Goal: Task Accomplishment & Management: Use online tool/utility

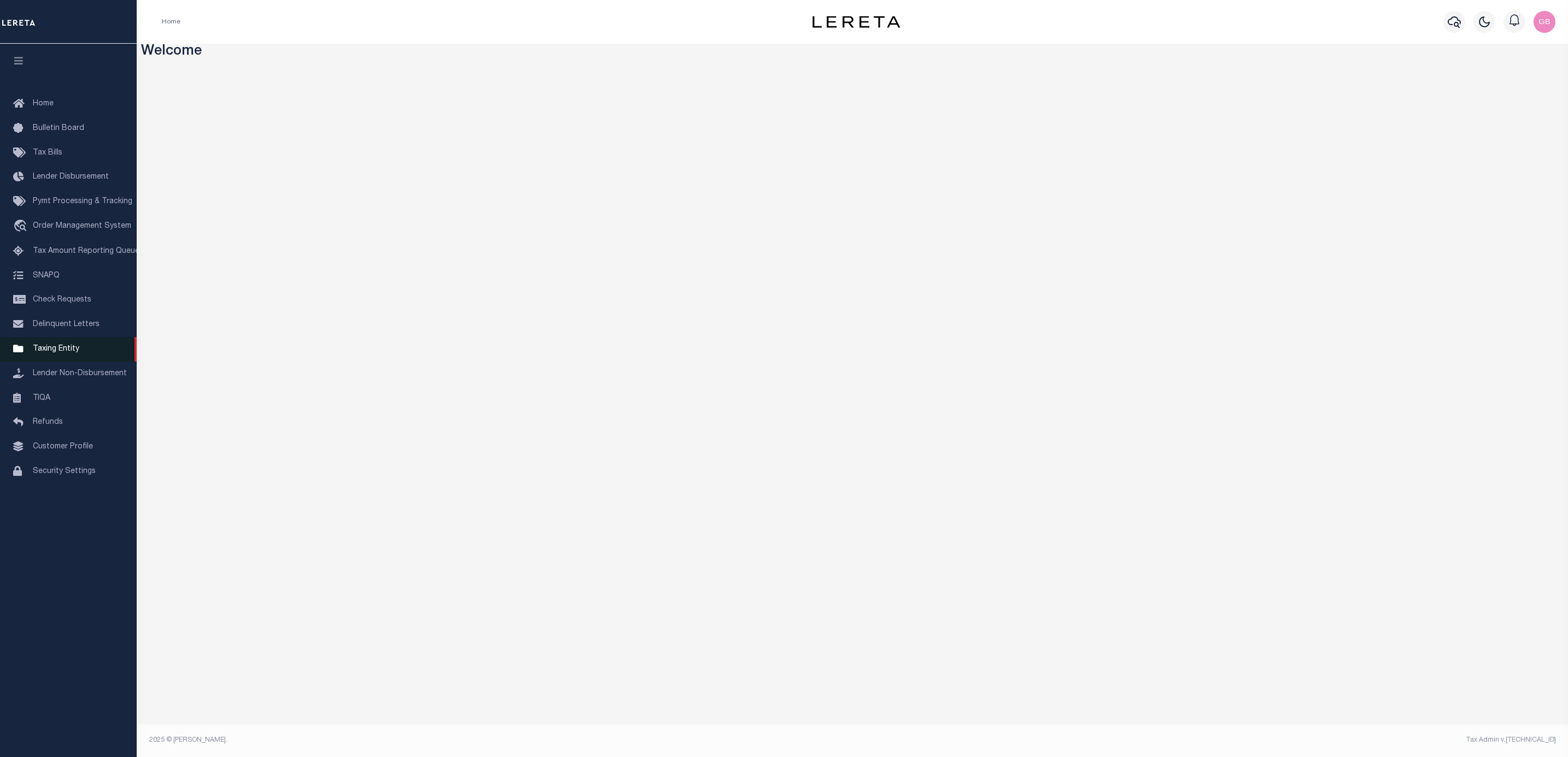
click at [38, 358] on link "Taxing Entity" at bounding box center [68, 349] width 136 height 25
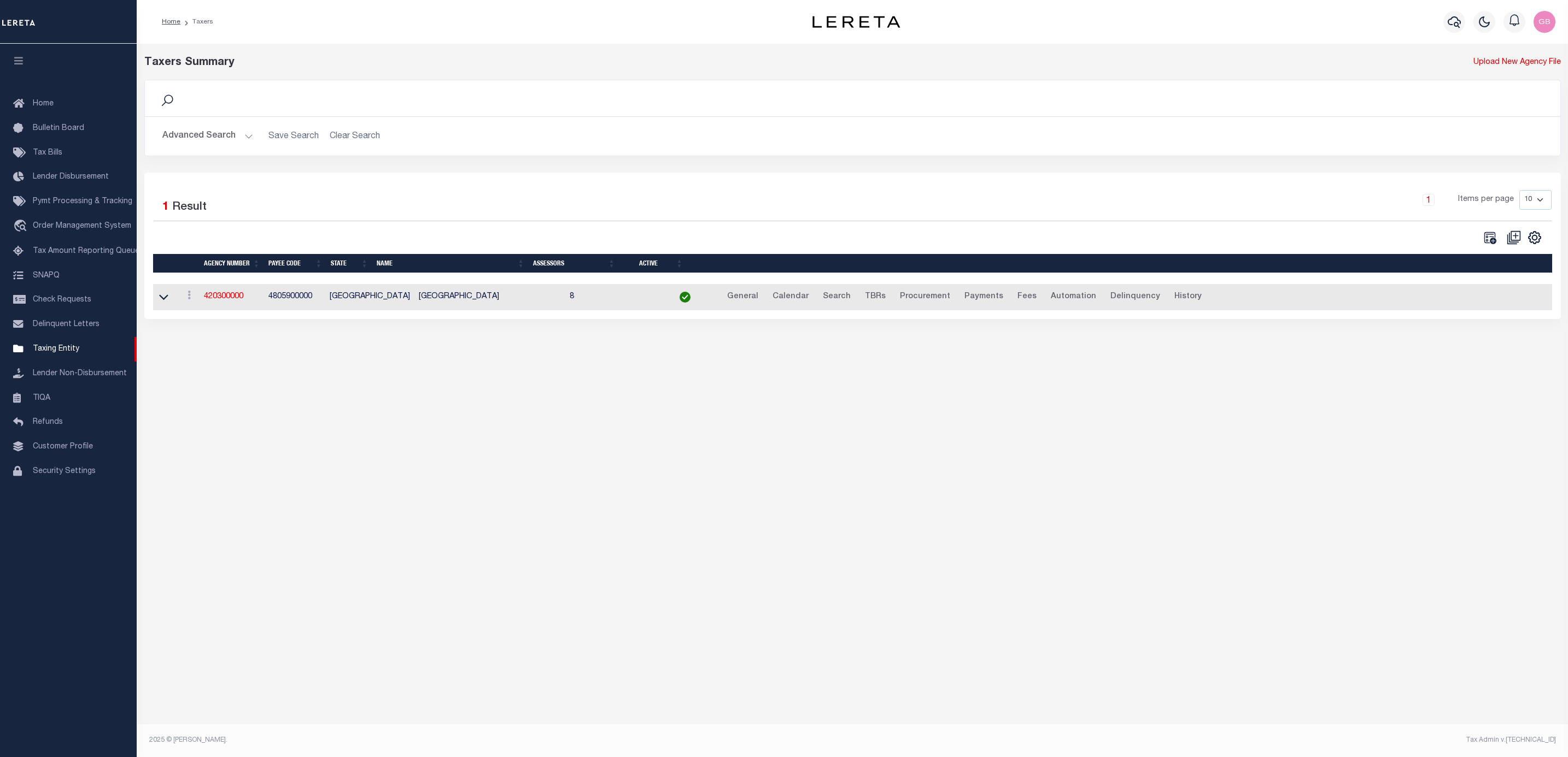
click at [162, 308] on td at bounding box center [166, 297] width 26 height 27
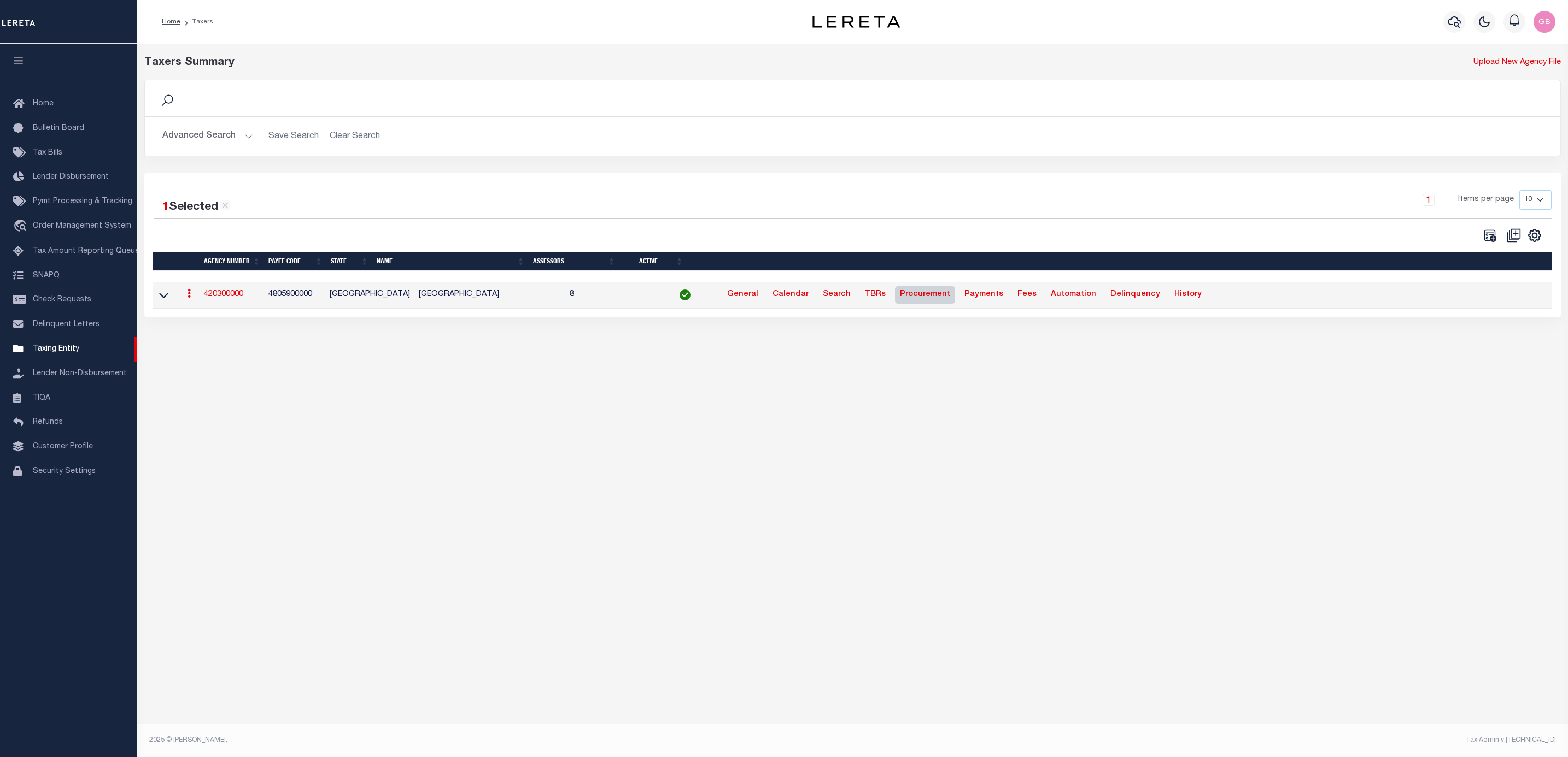
click at [895, 296] on link "Procurement" at bounding box center [925, 295] width 60 height 17
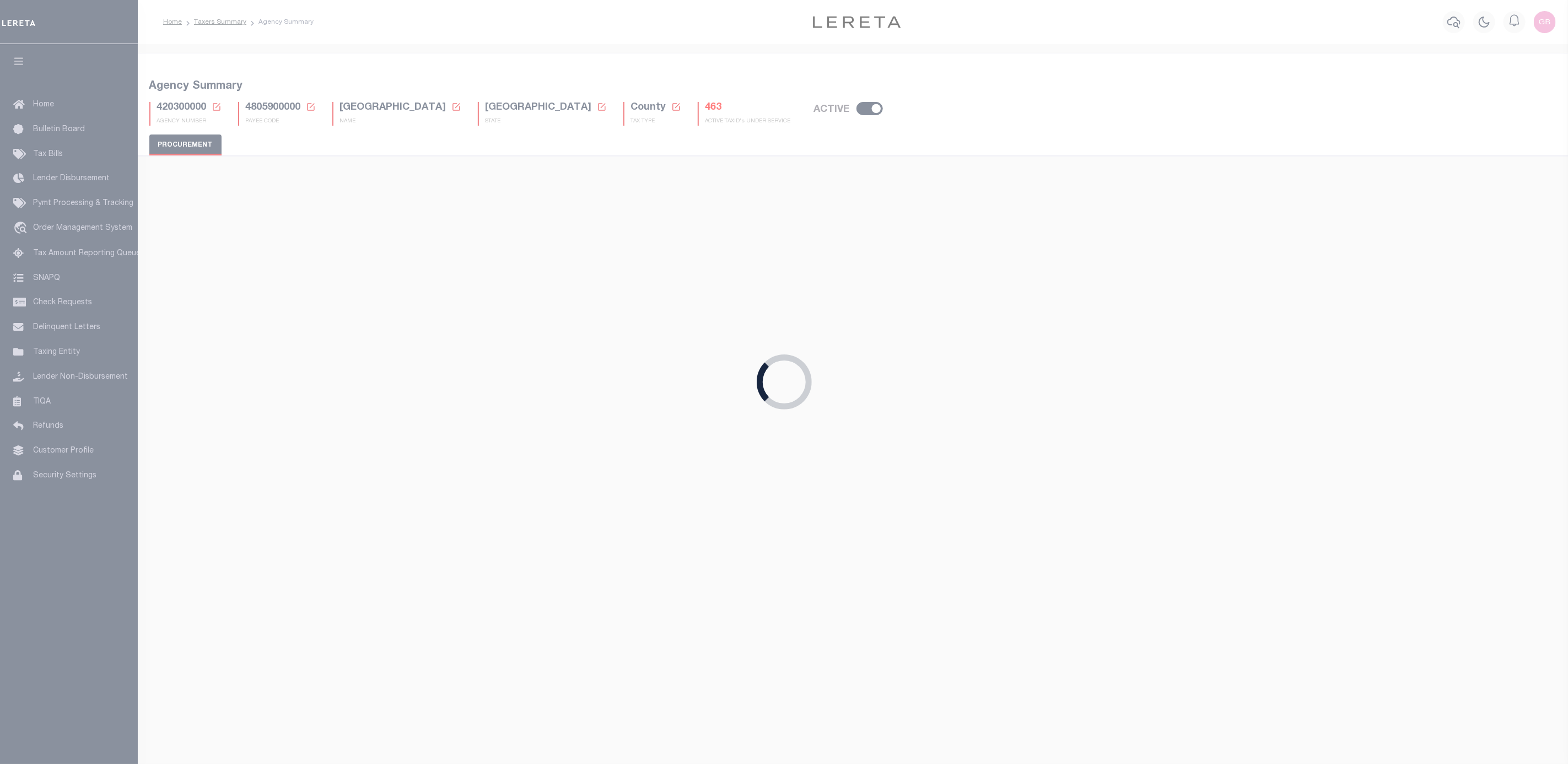
type input "$15,000"
select select "1"
select select "3"
checkbox input "true"
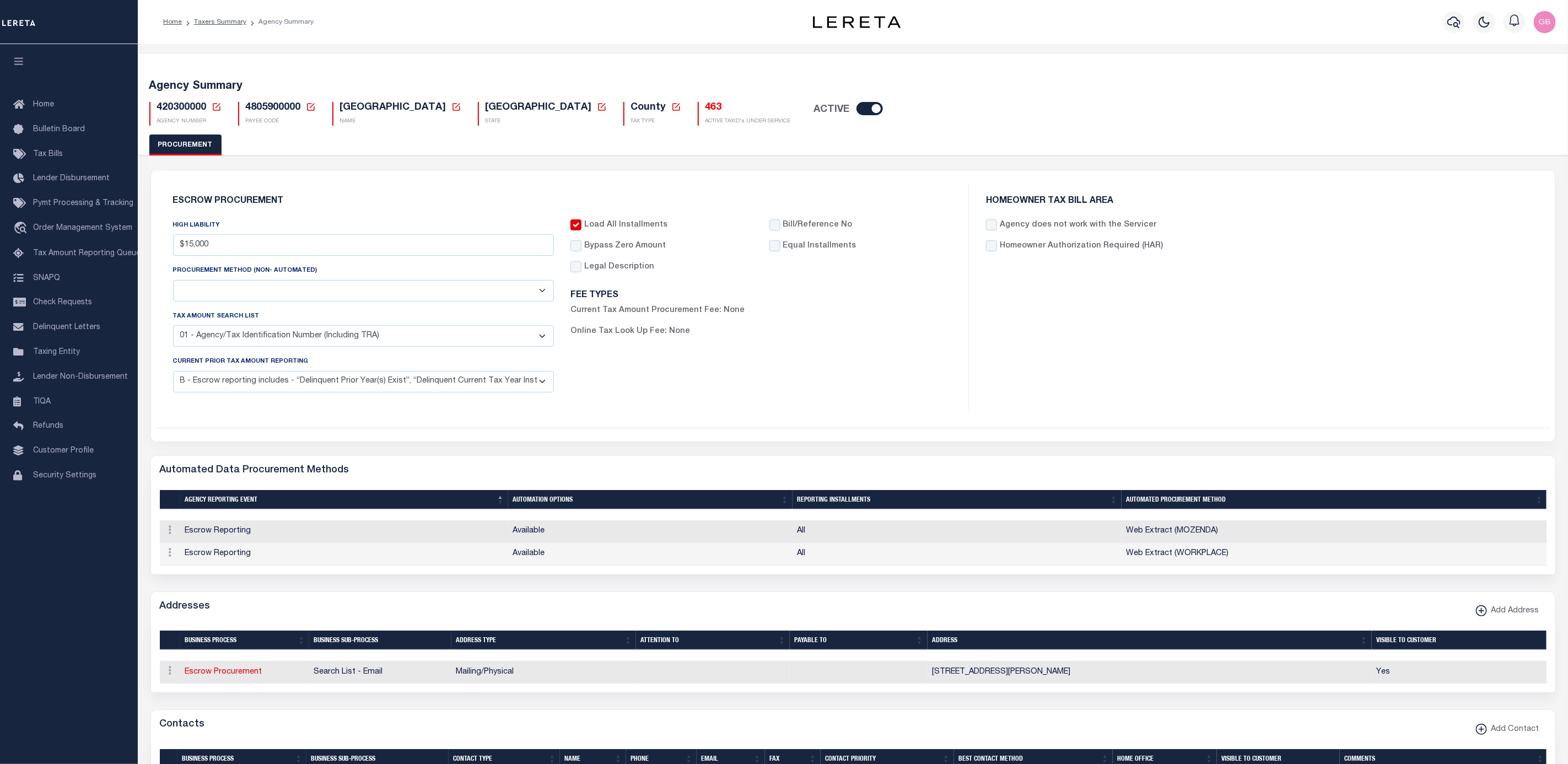
click at [1295, 324] on div "HOMEOWNER TAX BILL AREA Agency does not work with the Servicer Homeowner Author…" at bounding box center [1259, 299] width 581 height 231
click at [214, 109] on icon at bounding box center [217, 107] width 10 height 10
drag, startPoint x: 258, startPoint y: 153, endPoint x: 242, endPoint y: 120, distance: 36.7
click at [258, 152] on input "Agency Number" at bounding box center [347, 146] width 222 height 22
type input "101060000"
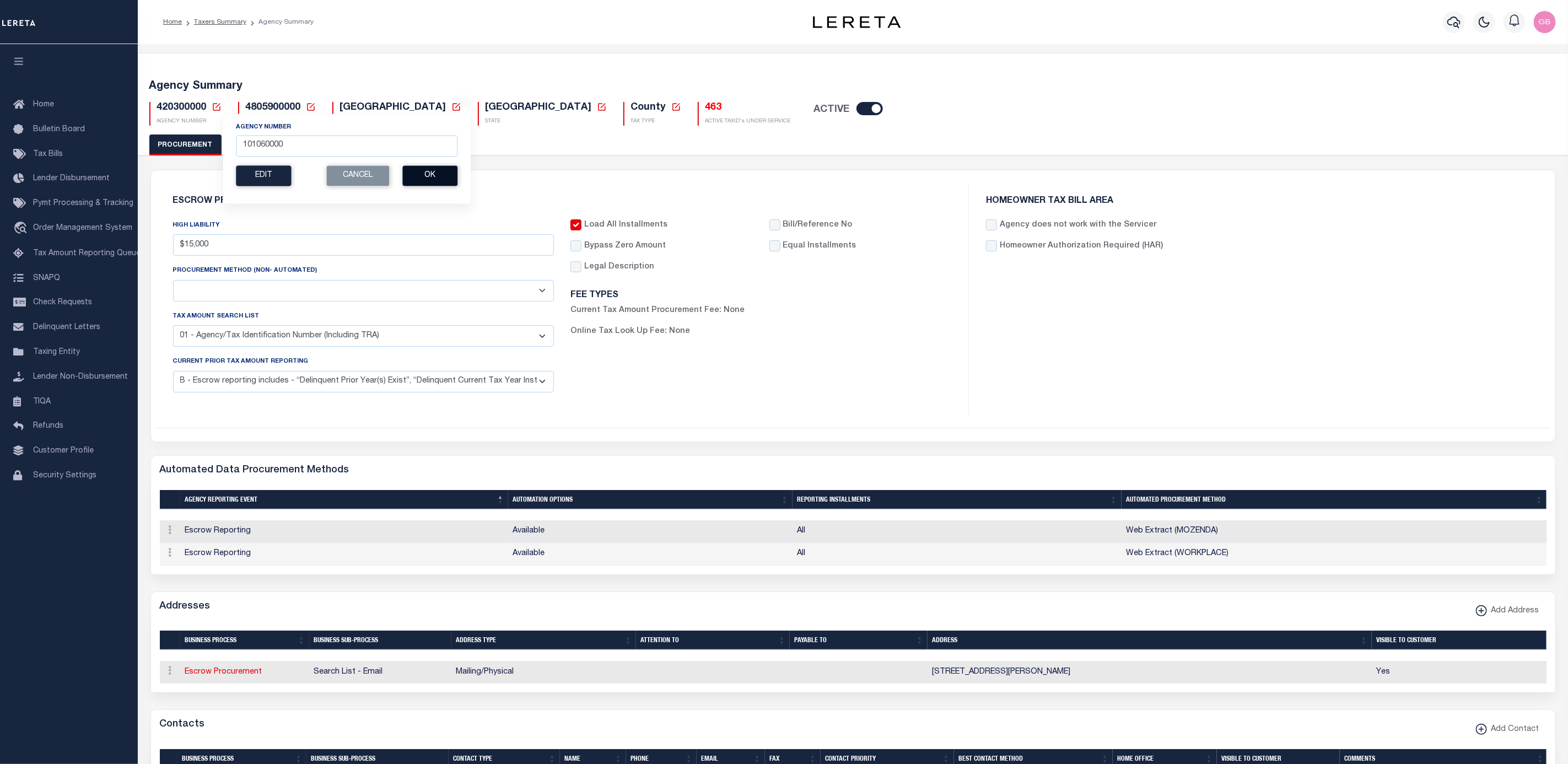
click at [425, 182] on button "Ok" at bounding box center [430, 176] width 55 height 21
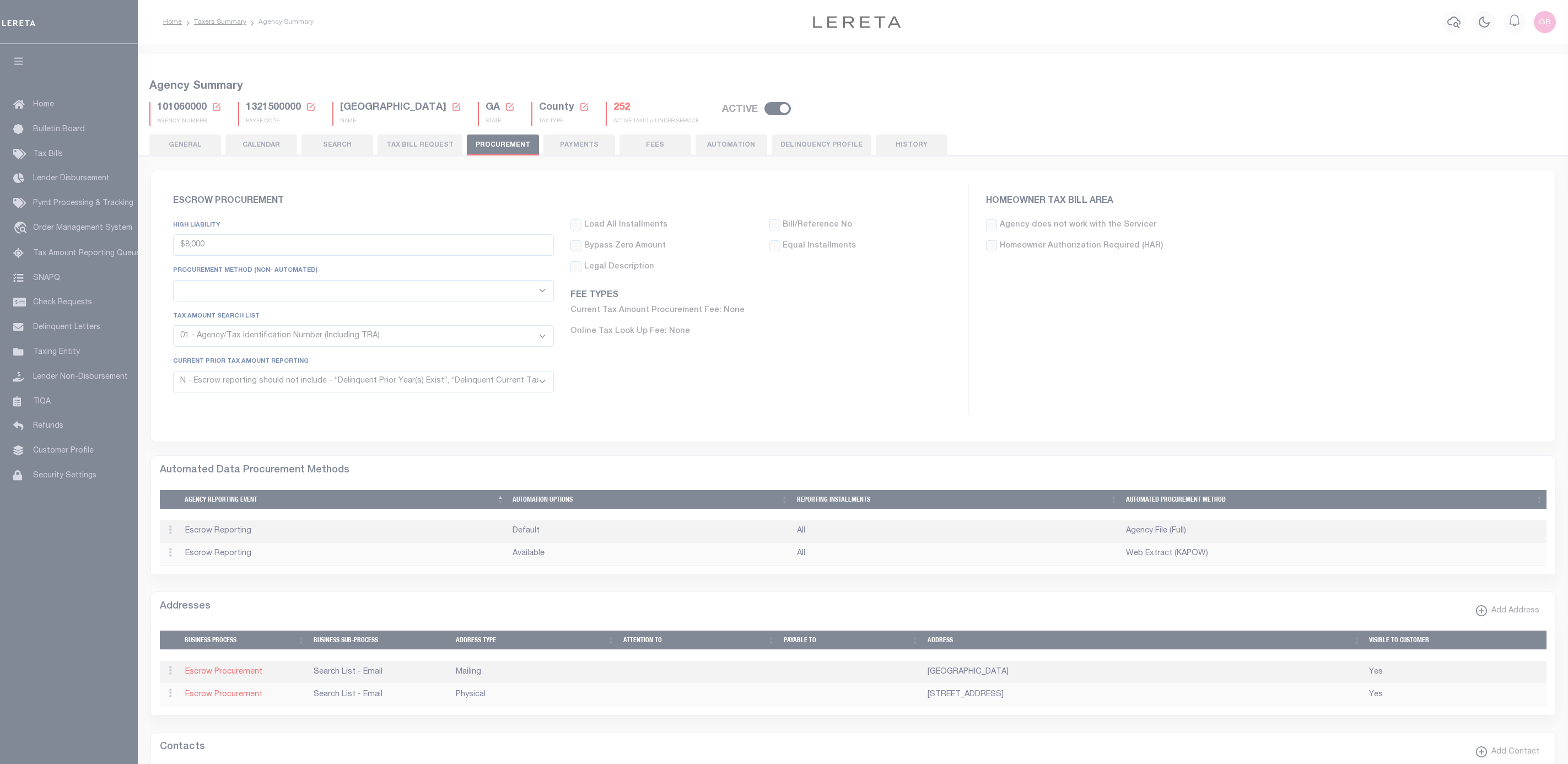
select select "1"
select select "4"
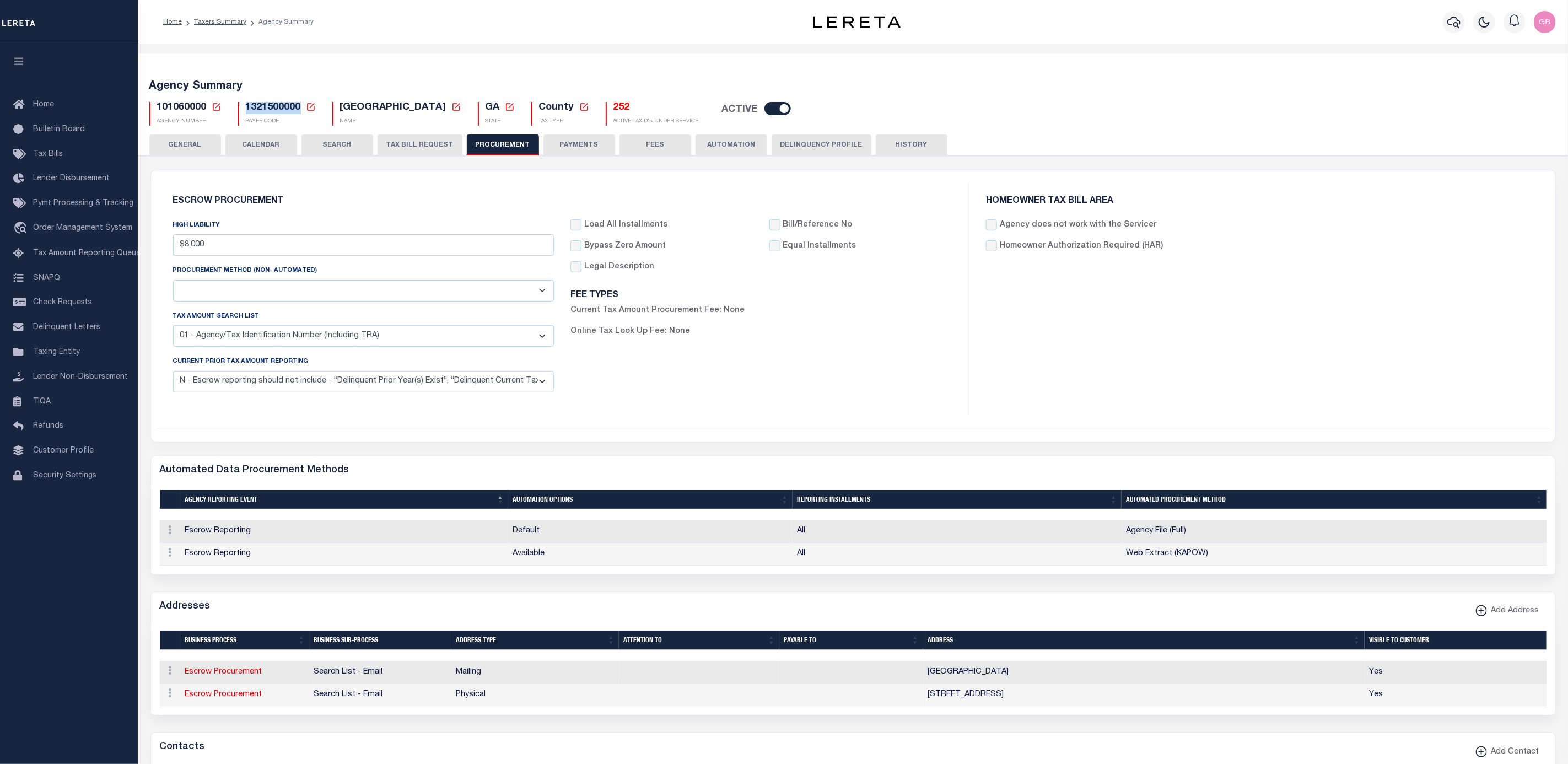
drag, startPoint x: 300, startPoint y: 106, endPoint x: 235, endPoint y: 108, distance: 65.0
click at [235, 108] on div "1321500000 Payee Code Cancel Ok PAYEE CODE" at bounding box center [276, 114] width 94 height 24
copy span "1321500000"
